Goal: Book appointment/travel/reservation

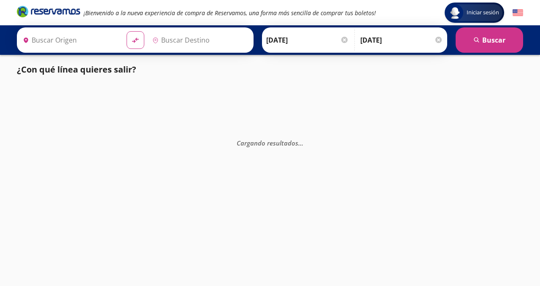
type input "[DATE][GEOGRAPHIC_DATA][PERSON_NAME], [GEOGRAPHIC_DATA]"
type input "[PERSON_NAME], [GEOGRAPHIC_DATA]"
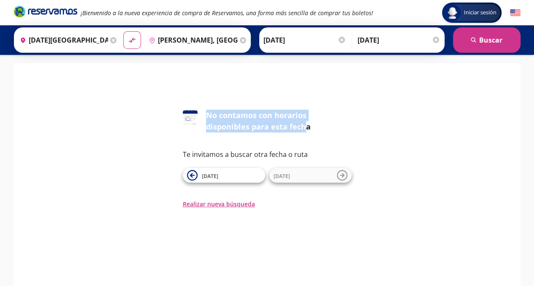
drag, startPoint x: 258, startPoint y: 129, endPoint x: 208, endPoint y: 118, distance: 51.1
click at [208, 118] on div "No contamos con horarios disponibles para esta fecha" at bounding box center [279, 121] width 146 height 23
drag, startPoint x: 279, startPoint y: 125, endPoint x: 205, endPoint y: 116, distance: 75.2
click at [205, 116] on div "126 No contamos con horarios disponibles para esta fecha" at bounding box center [267, 121] width 169 height 23
copy div "No contamos con horarios disponibles para esta fecha"
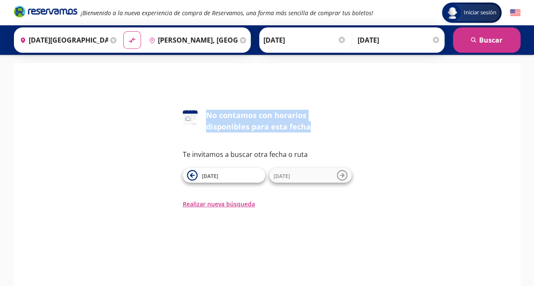
drag, startPoint x: 441, startPoint y: 40, endPoint x: 437, endPoint y: 40, distance: 4.2
click at [437, 40] on div "Regreso [DATE] Elige tu fecha de regreso [DATE] Lun Mar Mié Jue Vie Sáb Dom 1 2…" at bounding box center [398, 40] width 87 height 21
click at [434, 40] on div at bounding box center [435, 40] width 6 height 6
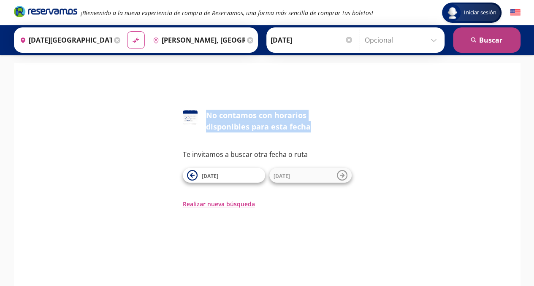
click at [471, 43] on icon "search" at bounding box center [473, 40] width 6 height 6
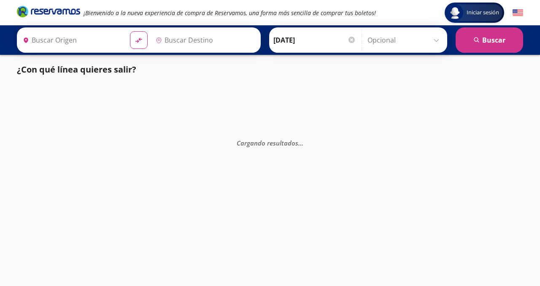
type input "[DATE][GEOGRAPHIC_DATA][PERSON_NAME], [GEOGRAPHIC_DATA]"
type input "[PERSON_NAME], [GEOGRAPHIC_DATA]"
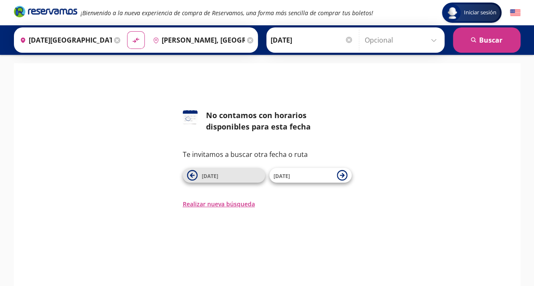
click at [196, 175] on icon at bounding box center [192, 175] width 11 height 11
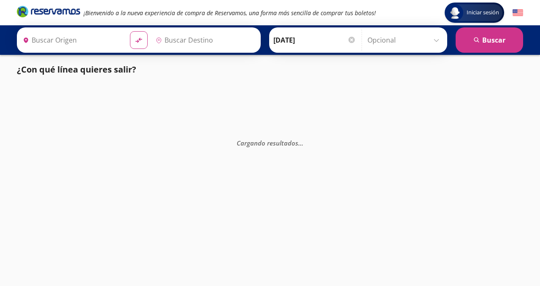
type input "[DATE][GEOGRAPHIC_DATA][PERSON_NAME], [GEOGRAPHIC_DATA]"
type input "[PERSON_NAME], [GEOGRAPHIC_DATA]"
